Goal: Navigation & Orientation: Go to known website

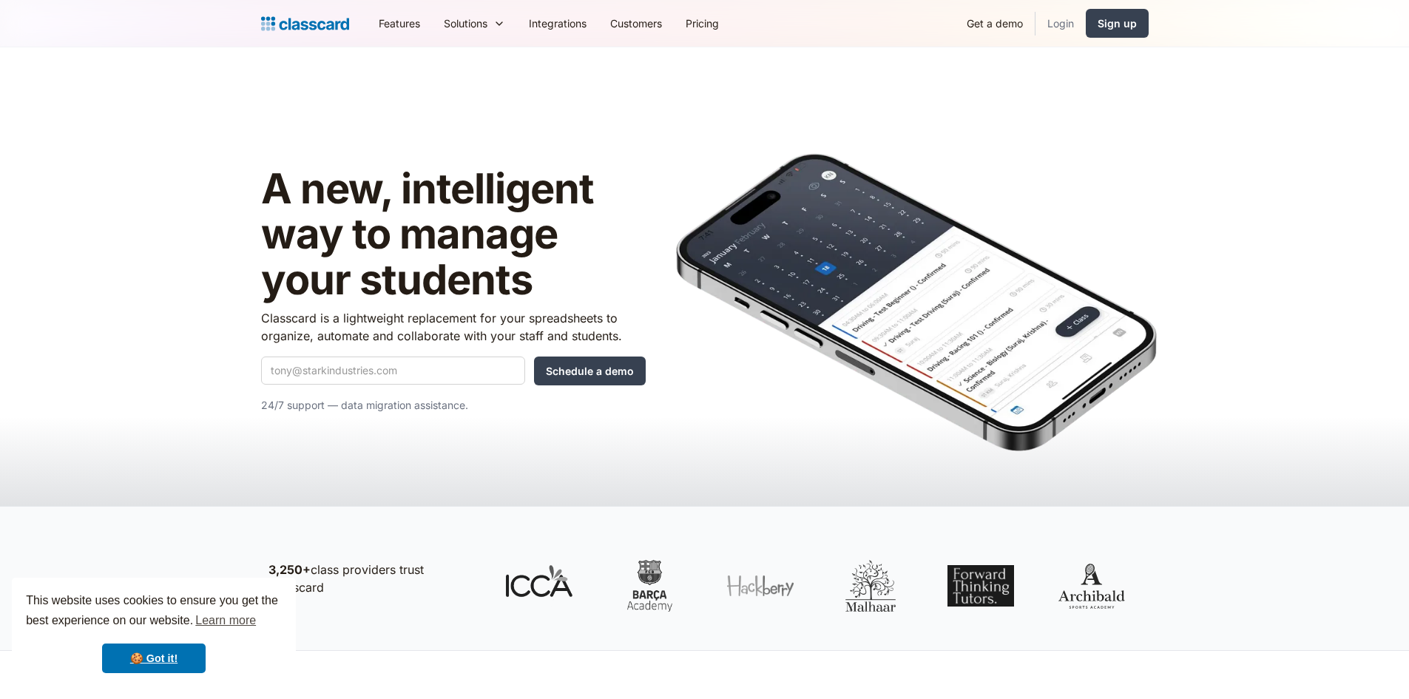
click at [1064, 26] on link "Login" at bounding box center [1061, 23] width 50 height 33
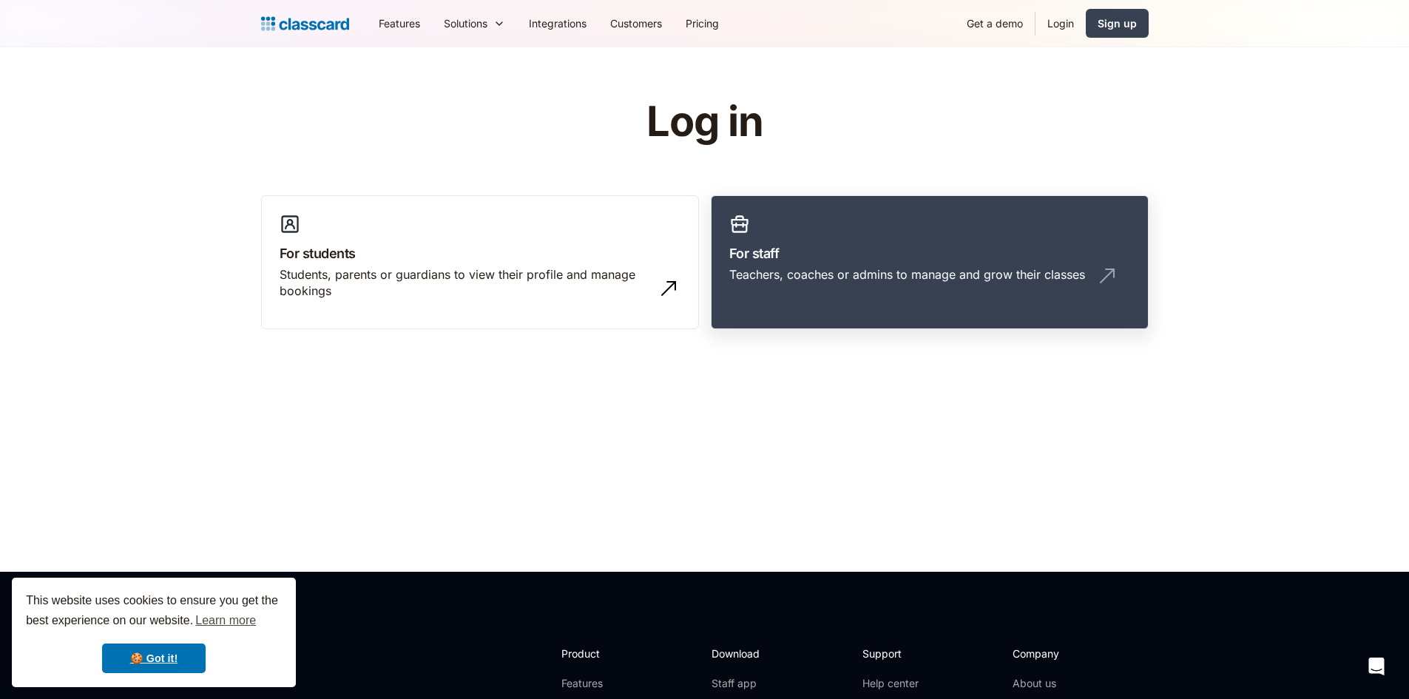
click at [770, 238] on link "For staff Teachers, coaches or admins to manage and grow their classes" at bounding box center [930, 262] width 438 height 135
